Goal: Information Seeking & Learning: Learn about a topic

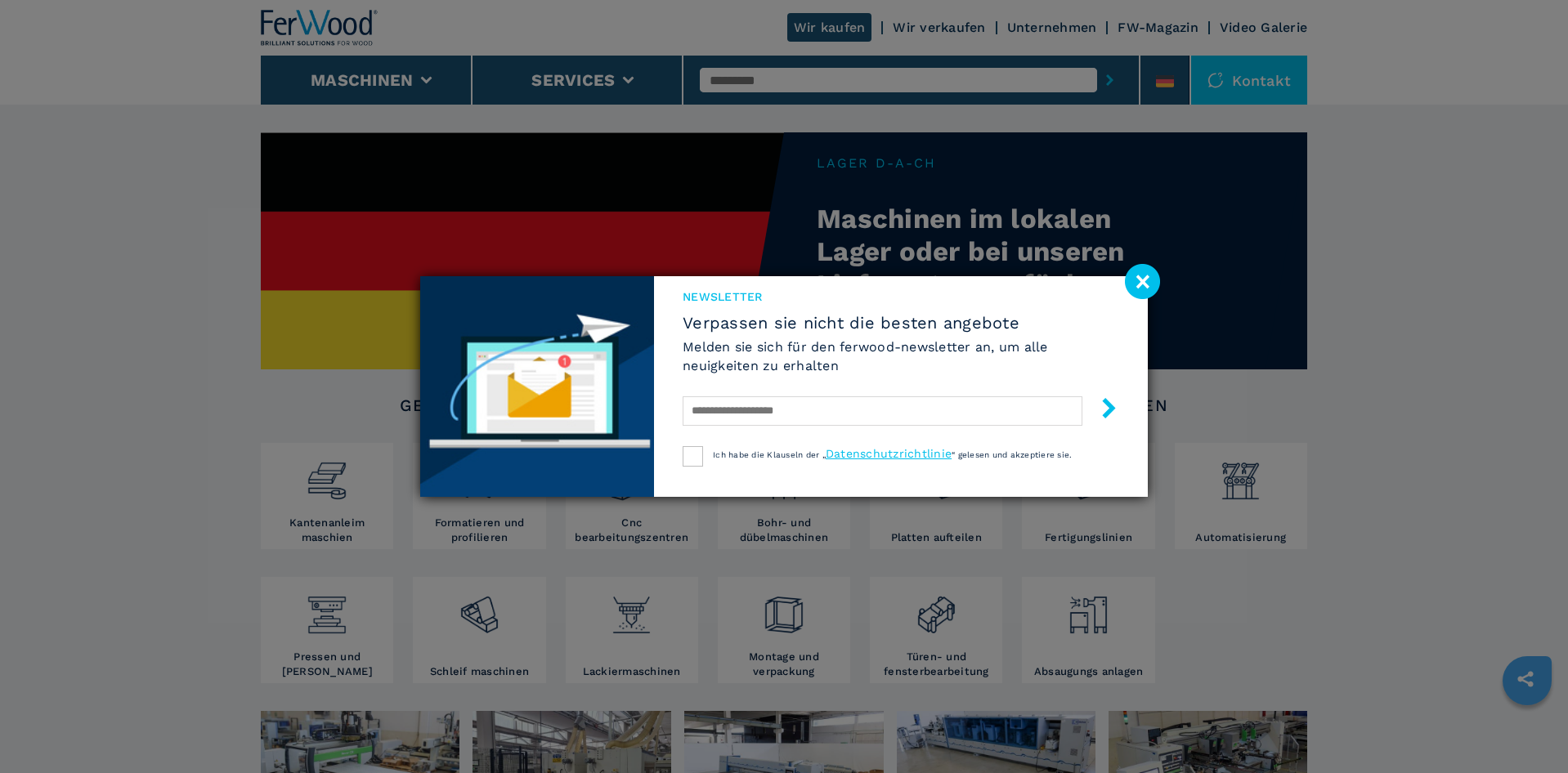
click at [1133, 283] on image at bounding box center [1142, 281] width 35 height 35
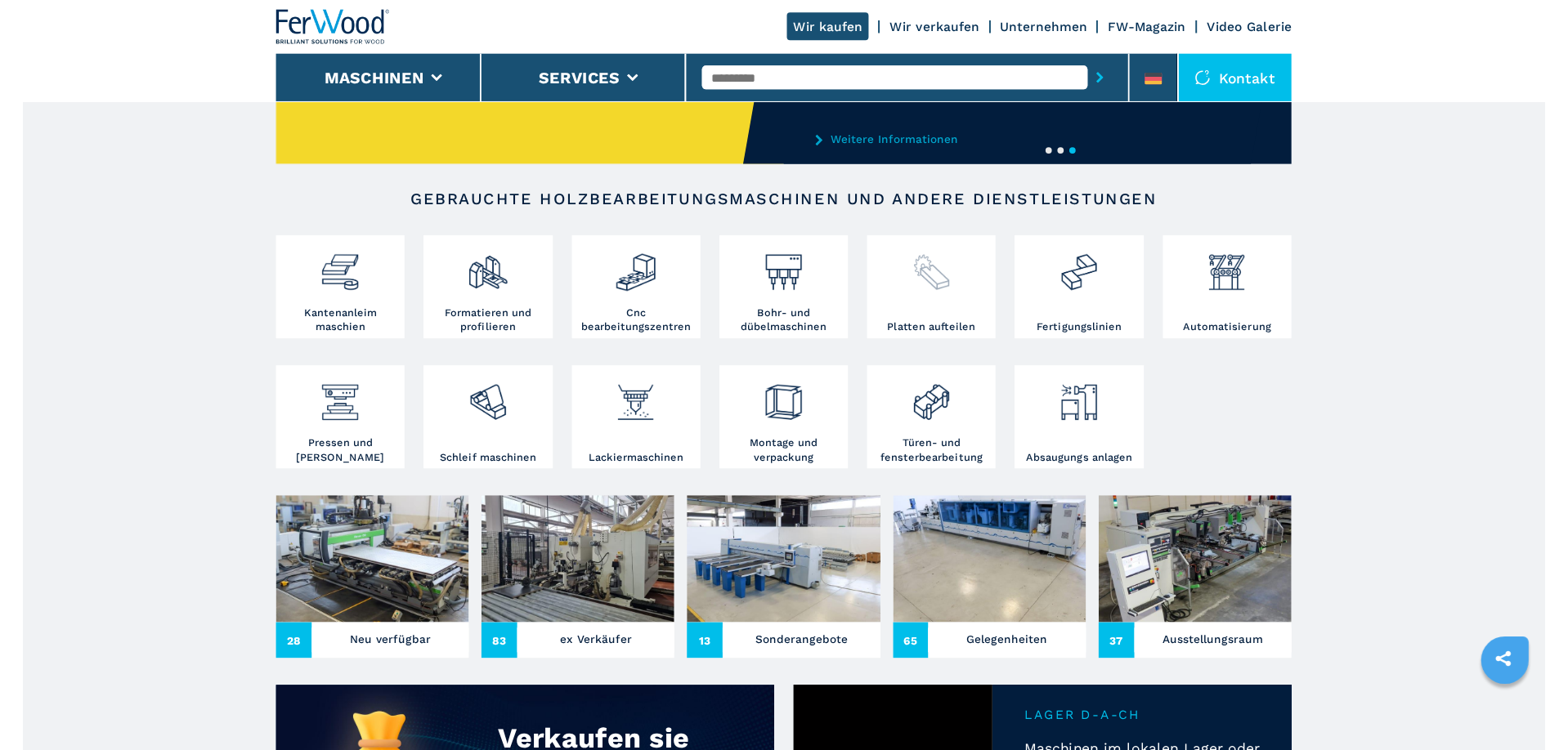
scroll to position [334, 0]
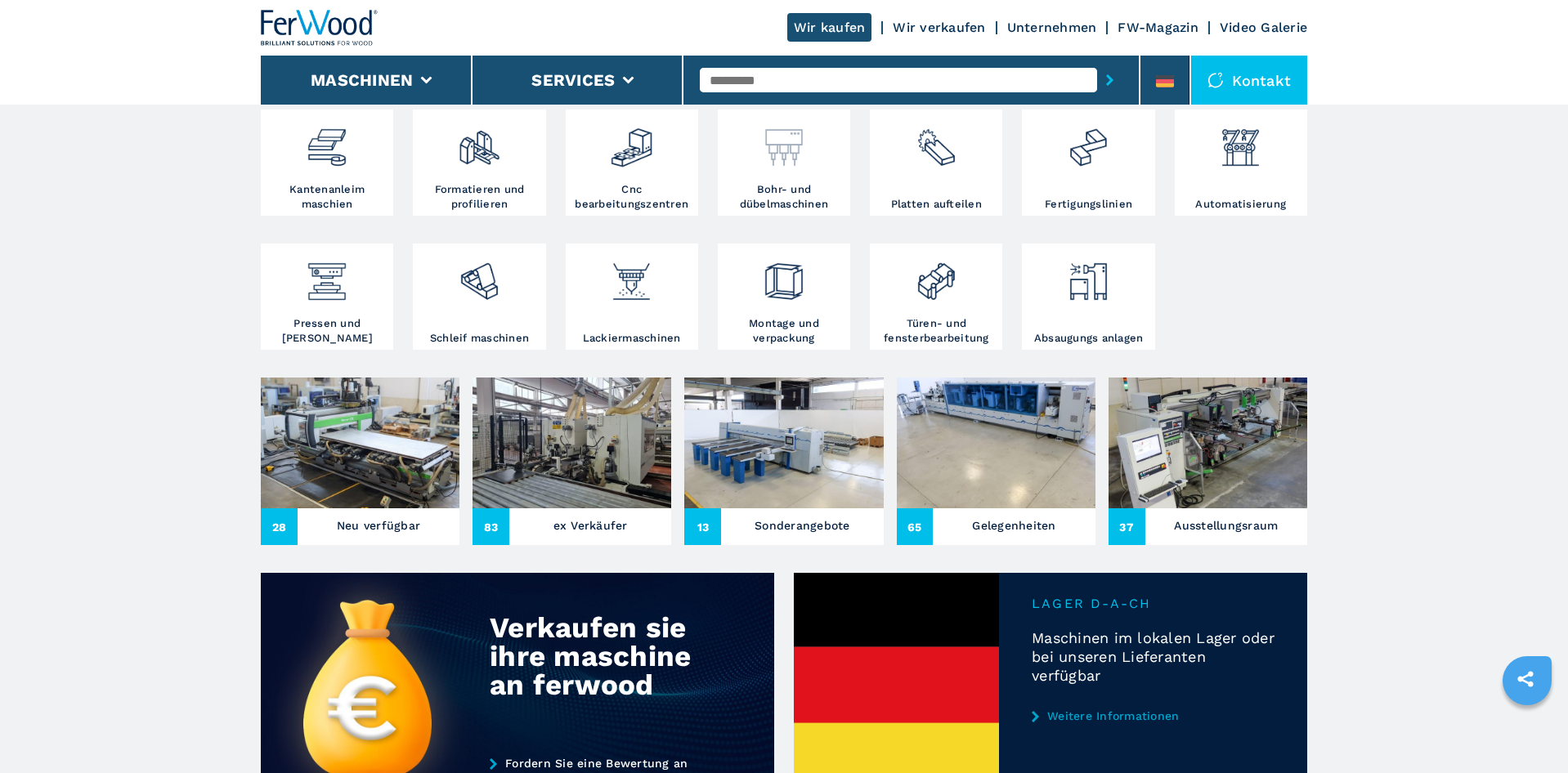
click at [795, 128] on img at bounding box center [783, 141] width 43 height 55
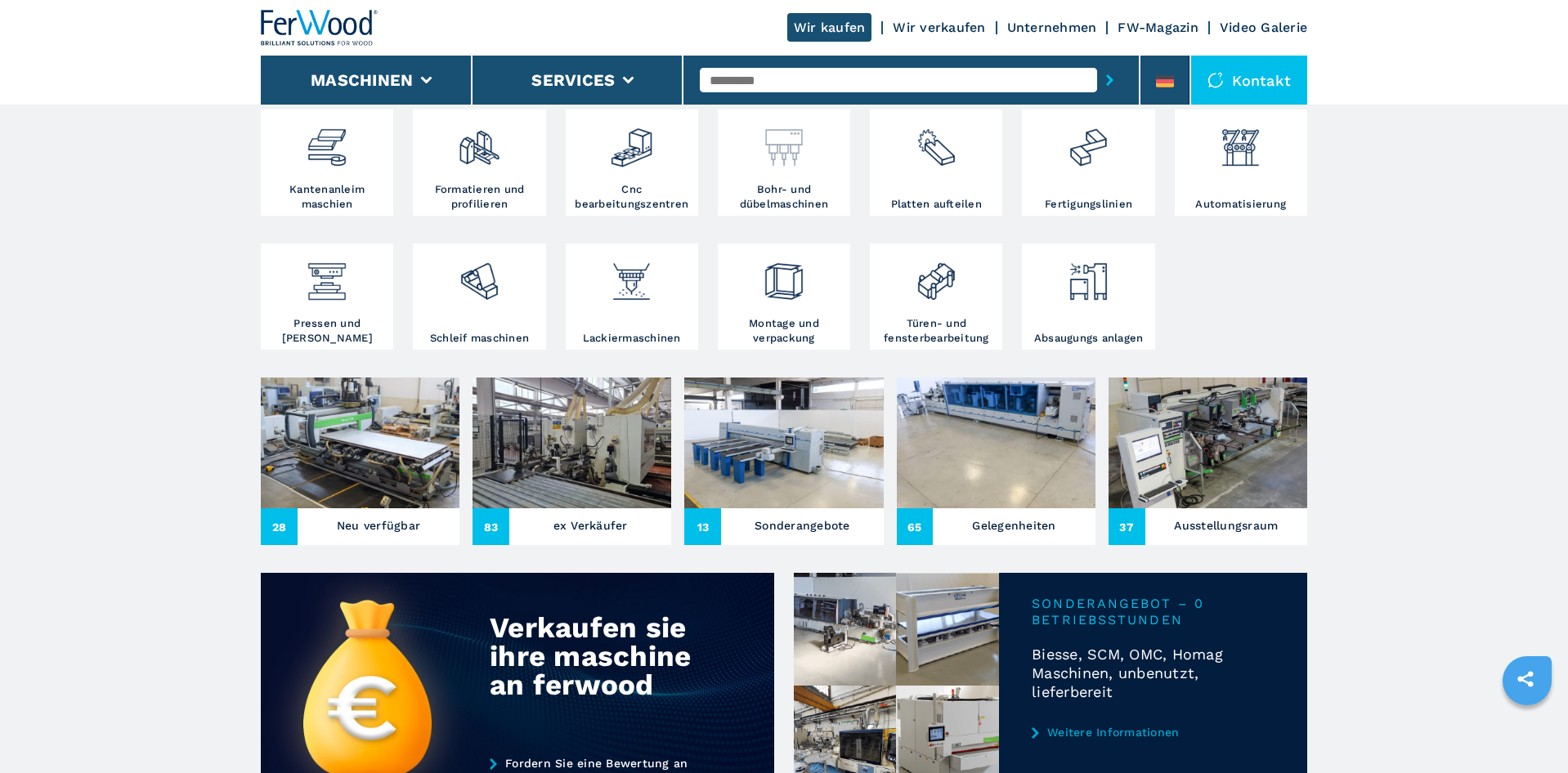
click at [802, 167] on img at bounding box center [783, 141] width 43 height 55
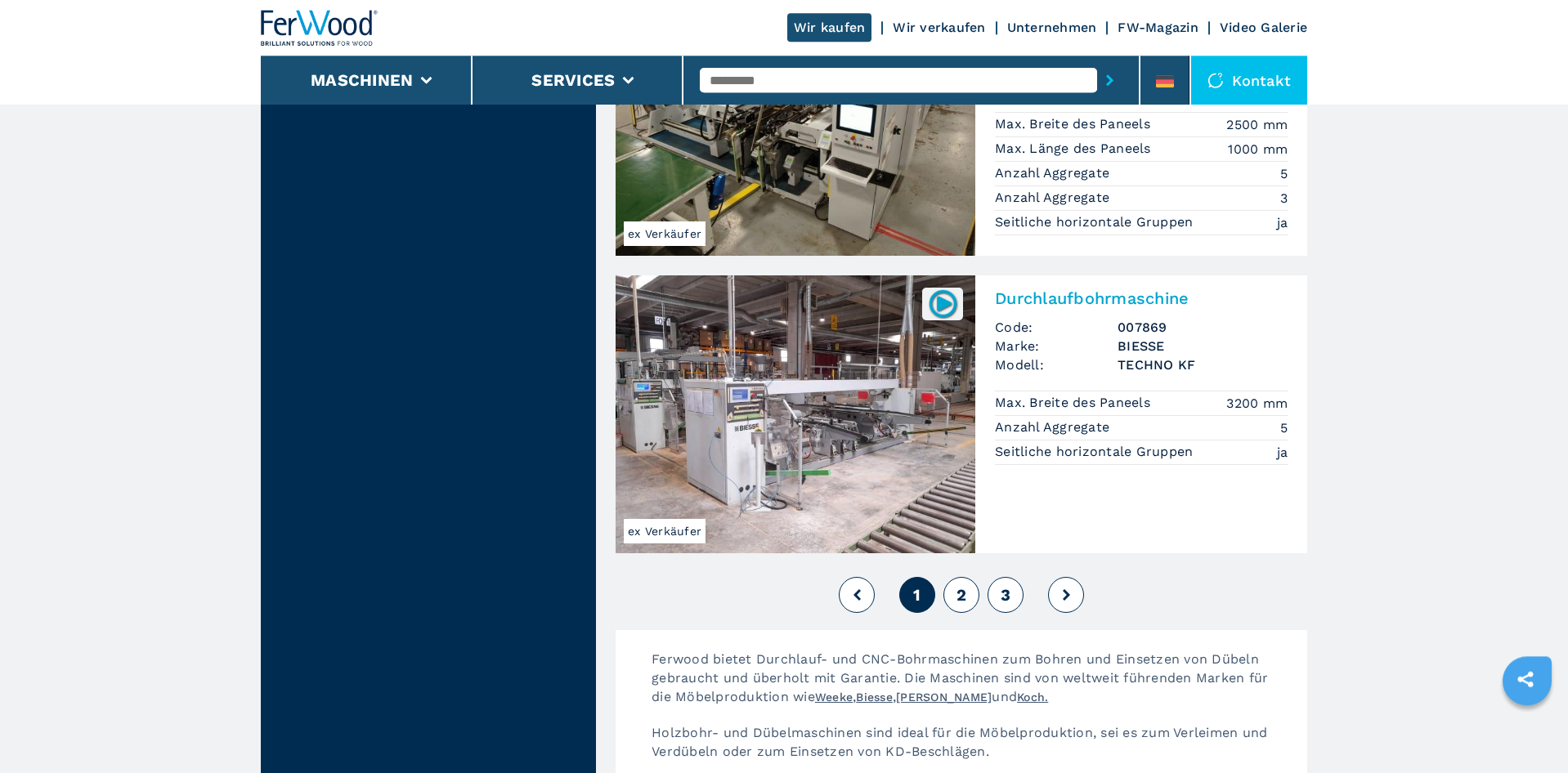
scroll to position [3584, 0]
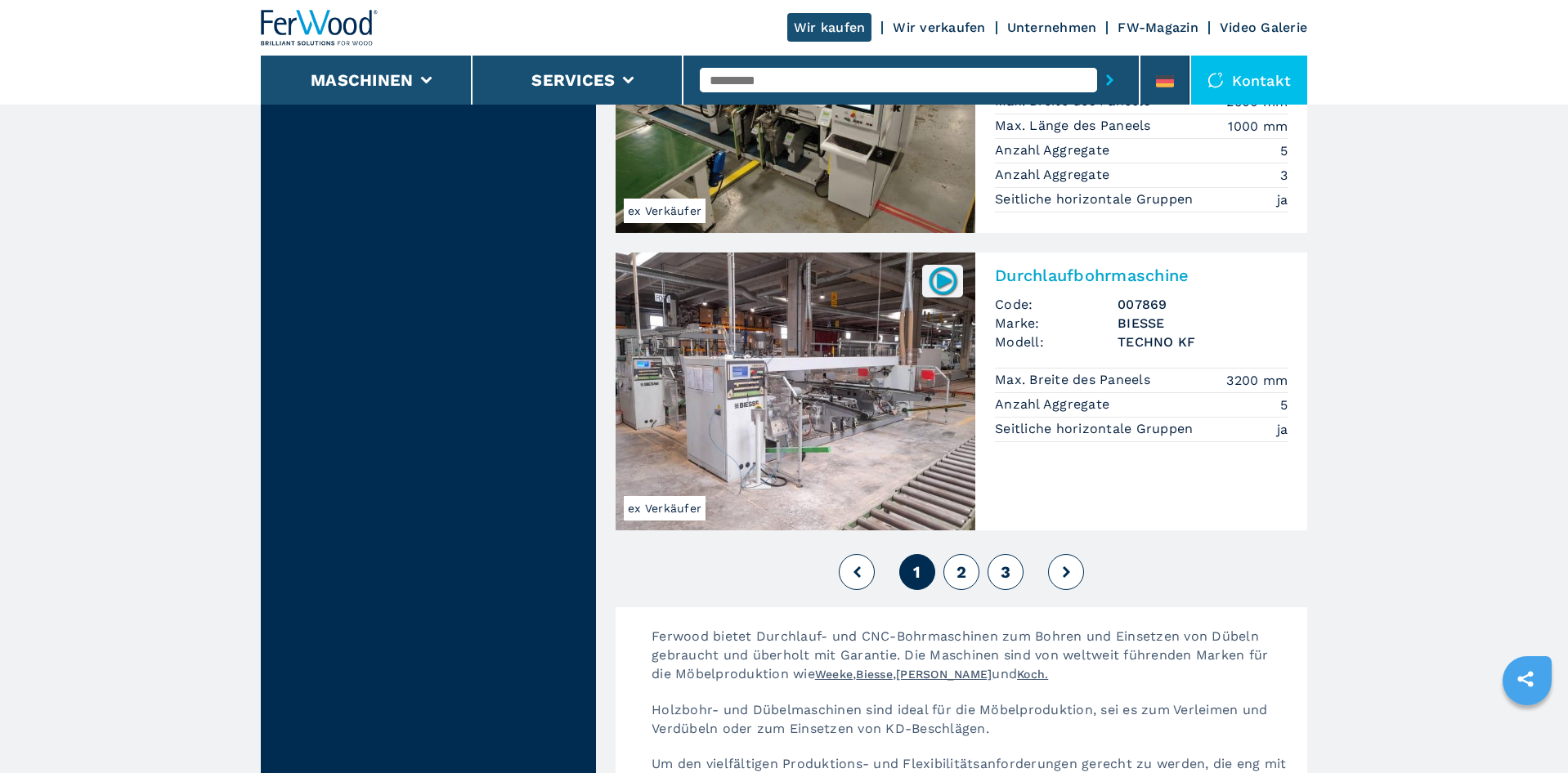
click at [989, 554] on button "3" at bounding box center [1005, 571] width 36 height 36
click at [1005, 562] on span "3" at bounding box center [1005, 572] width 10 height 20
click at [1006, 562] on span "3" at bounding box center [1005, 572] width 10 height 20
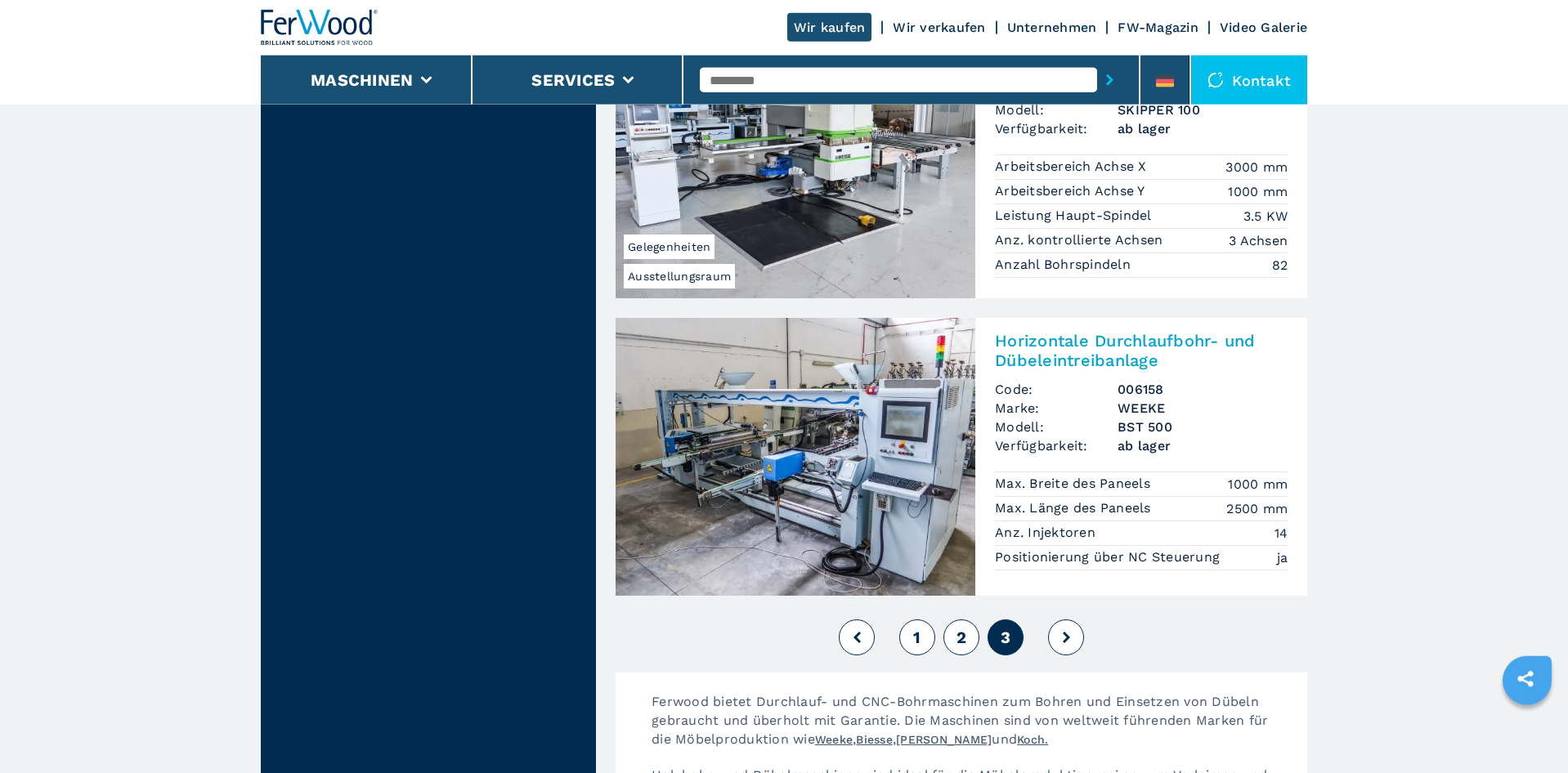
scroll to position [3500, 0]
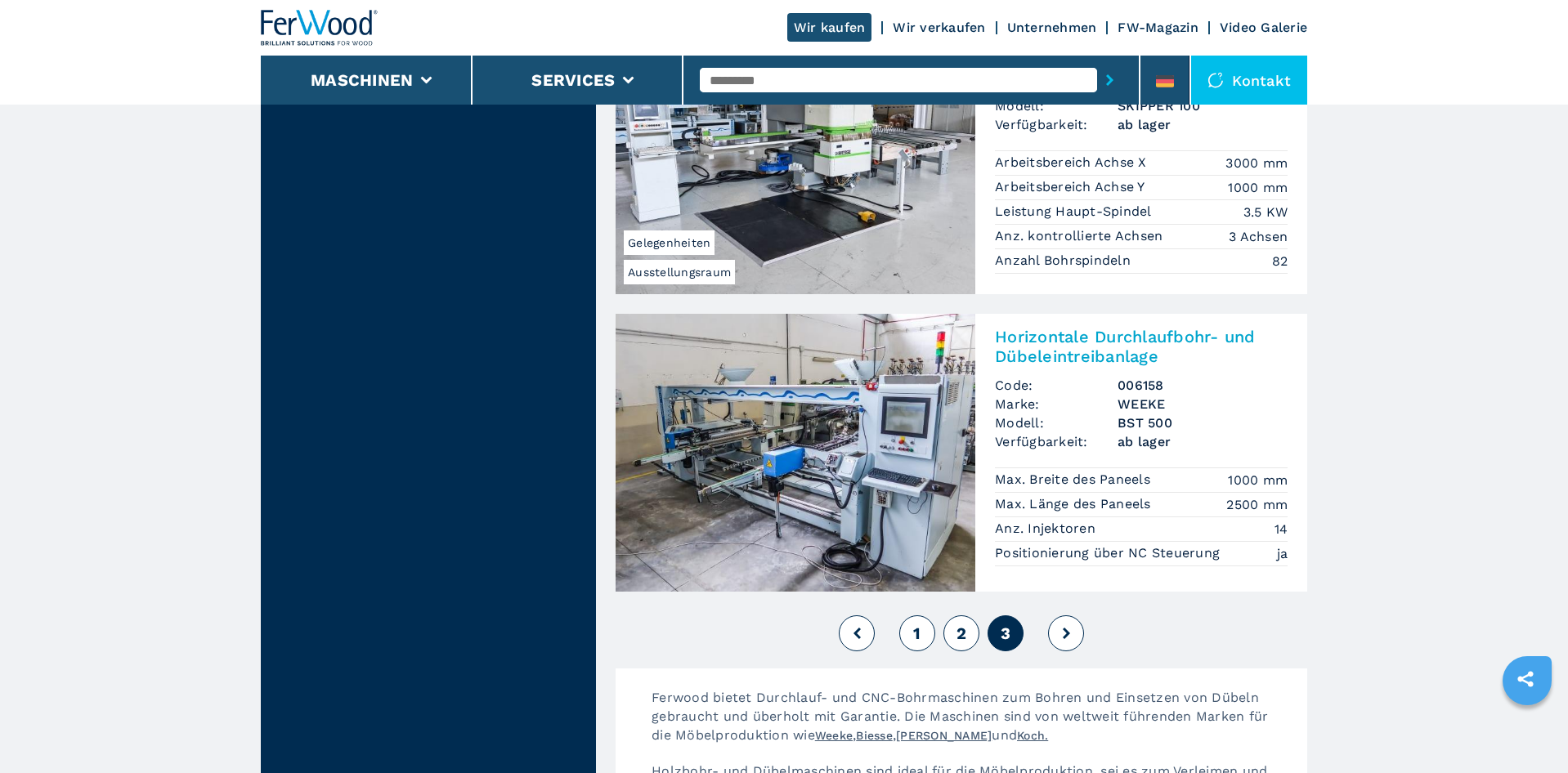
click at [969, 615] on button "2" at bounding box center [960, 632] width 36 height 36
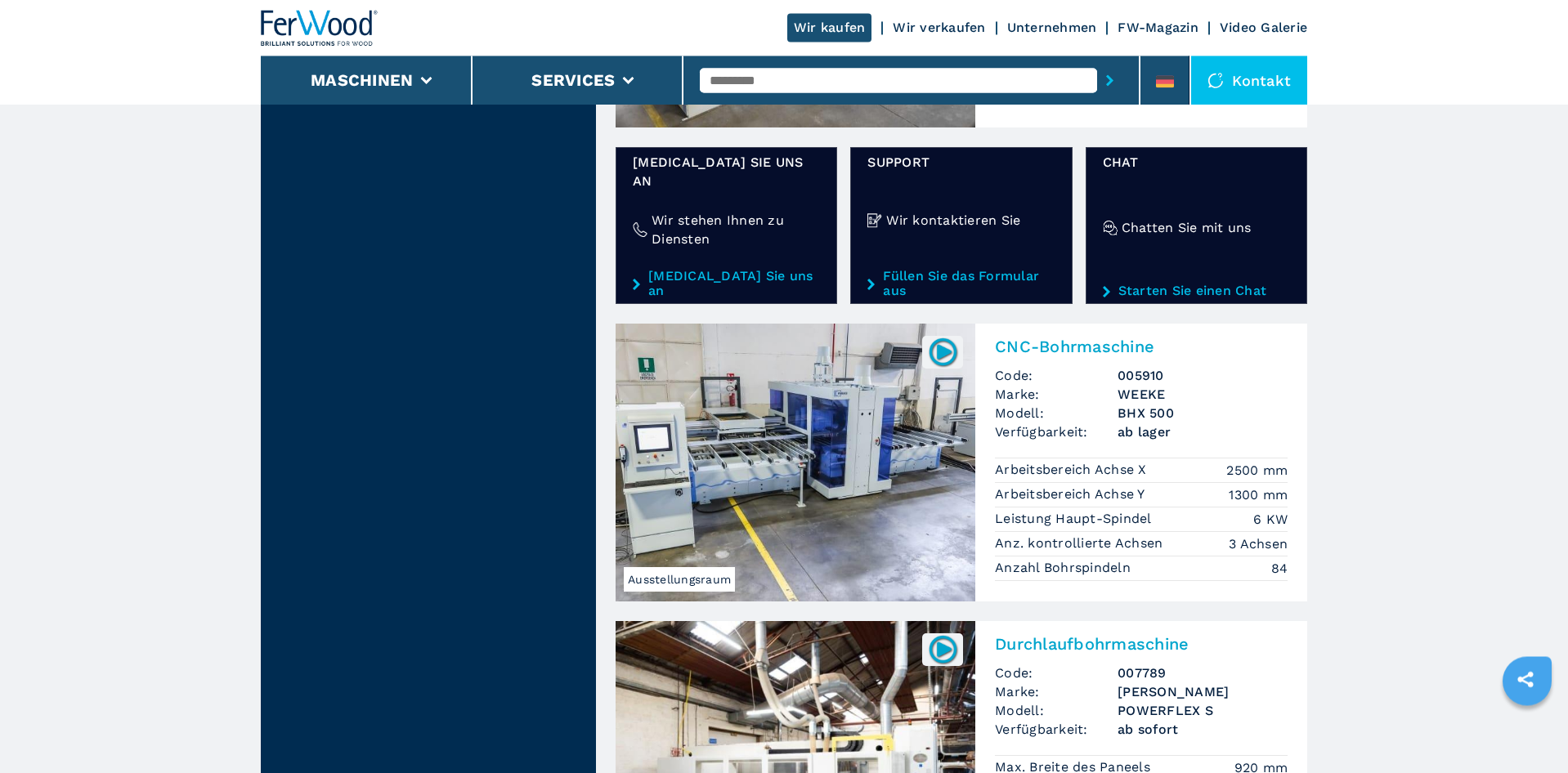
scroll to position [2584, 0]
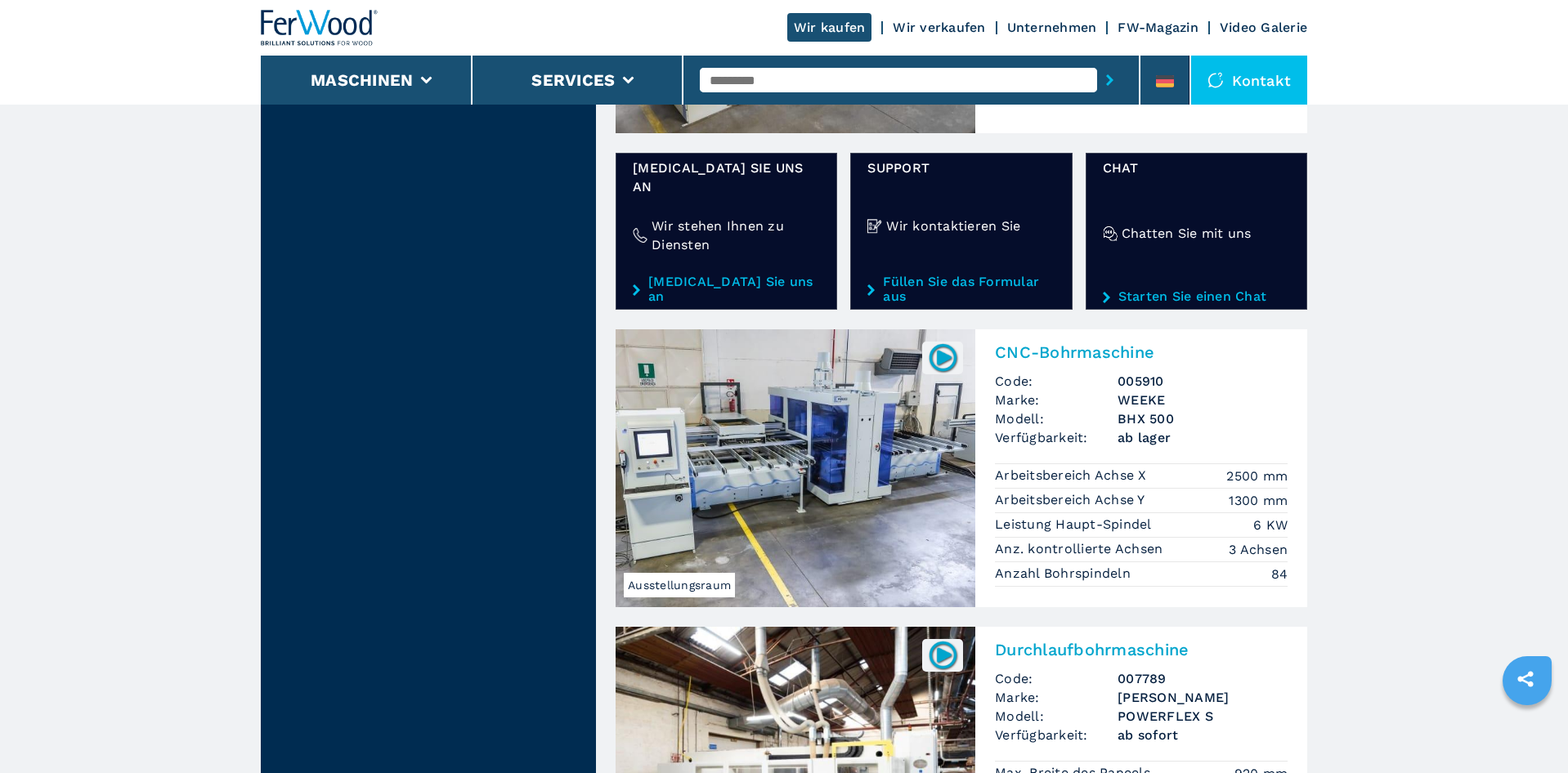
click at [902, 427] on img at bounding box center [795, 468] width 359 height 278
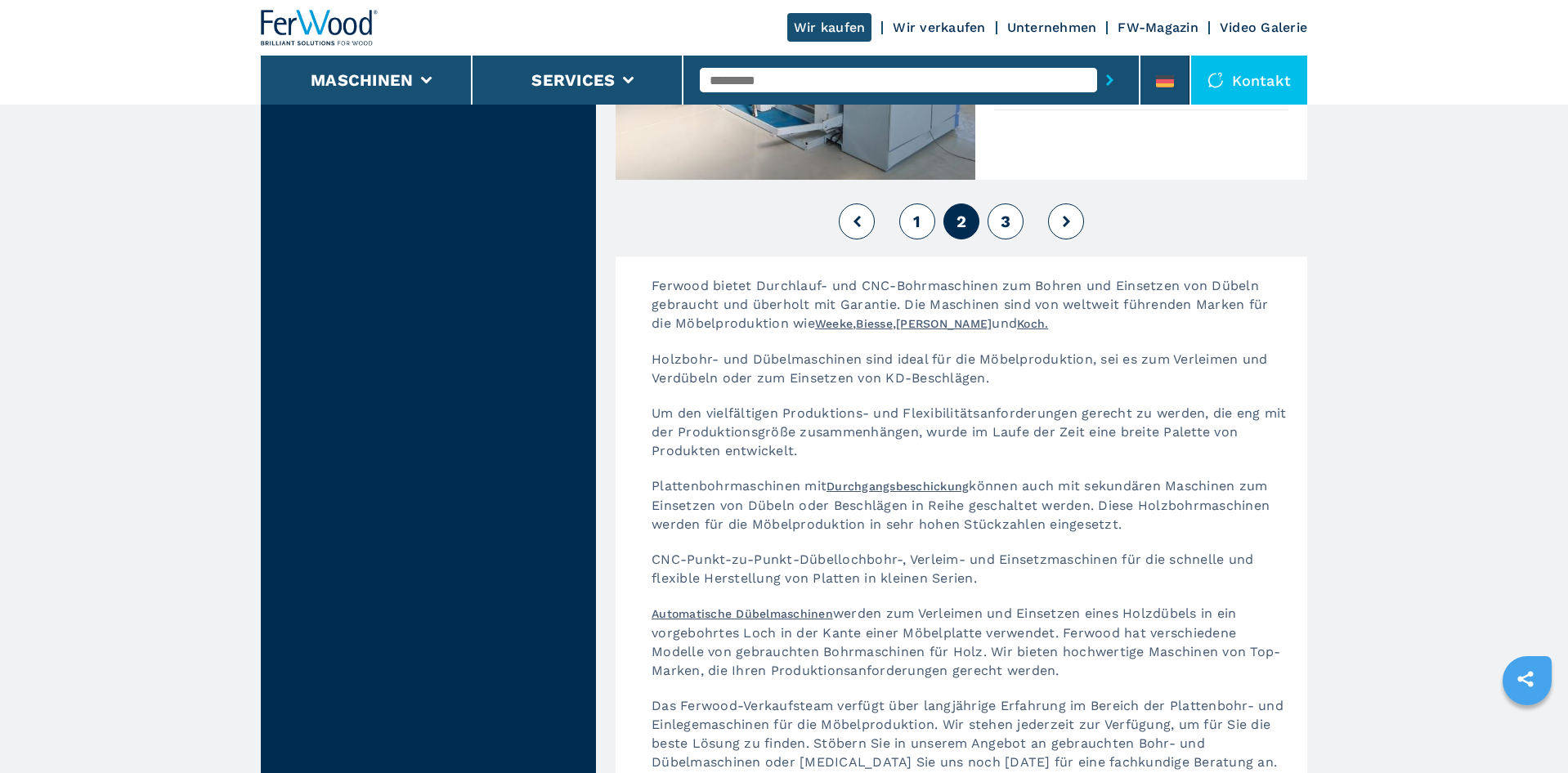
scroll to position [0, 0]
